Goal: Task Accomplishment & Management: Complete application form

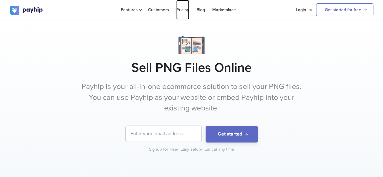
click at [183, 8] on link "Pricing" at bounding box center [182, 10] width 13 height 20
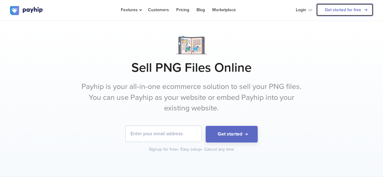
click at [338, 7] on link "Get started for free" at bounding box center [344, 9] width 57 height 13
